Goal: Information Seeking & Learning: Find specific fact

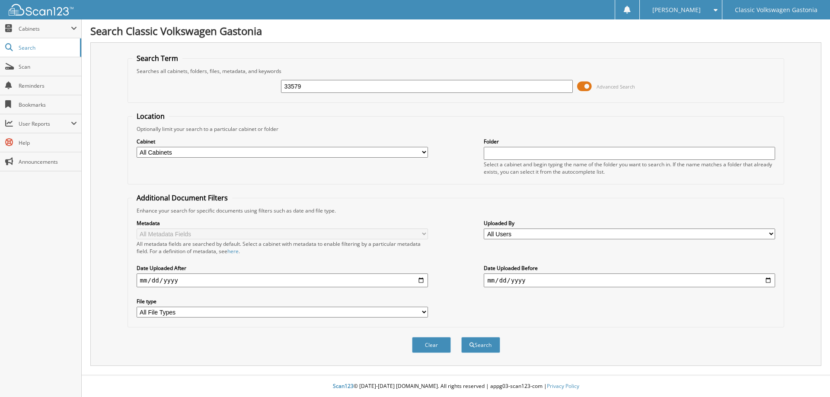
type input "33579"
click at [461, 337] on button "Search" at bounding box center [480, 345] width 39 height 16
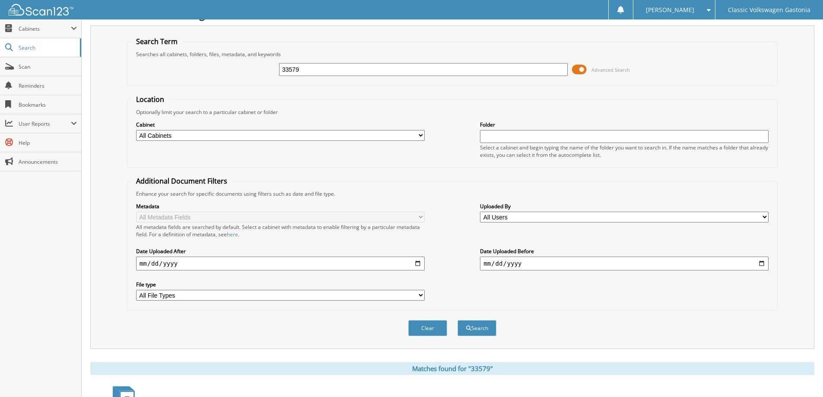
scroll to position [209, 0]
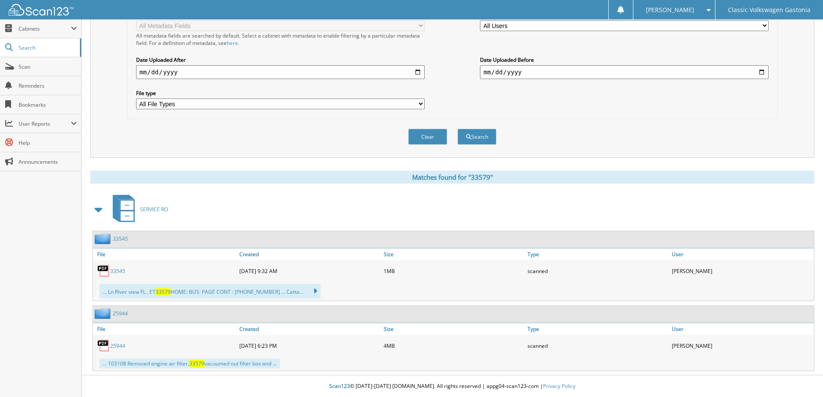
click at [121, 269] on link "33545" at bounding box center [117, 271] width 15 height 7
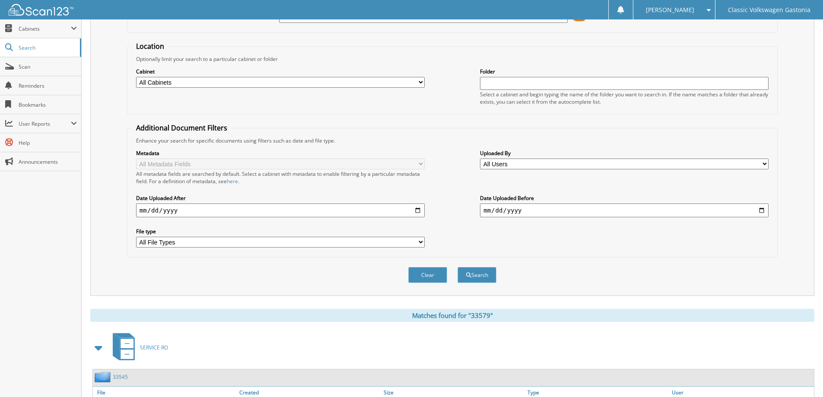
scroll to position [0, 0]
